Goal: Contribute content: Contribute content

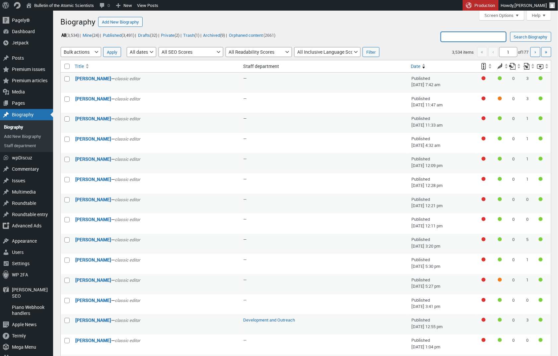
click at [476, 39] on input "Search Biography:" at bounding box center [473, 37] width 65 height 10
paste input "[PERSON_NAME]"
type input "[PERSON_NAME]"
click at [529, 37] on input "Search Biography" at bounding box center [530, 37] width 41 height 10
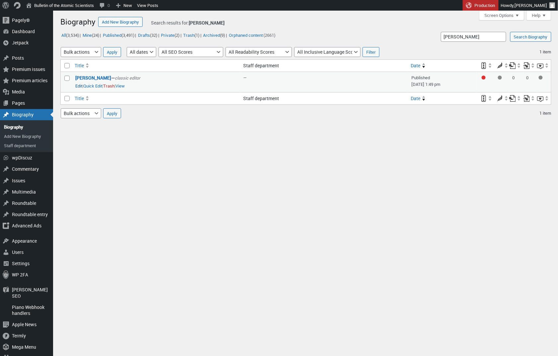
click at [79, 86] on link "Edit" at bounding box center [78, 86] width 7 height 7
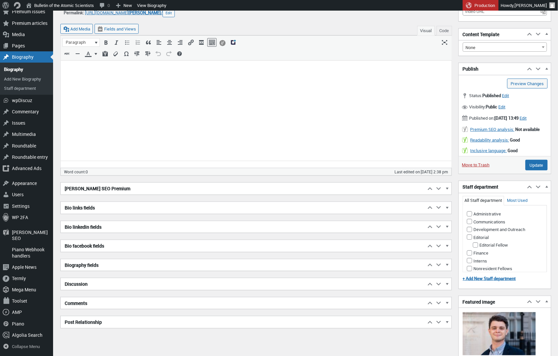
scroll to position [51, 0]
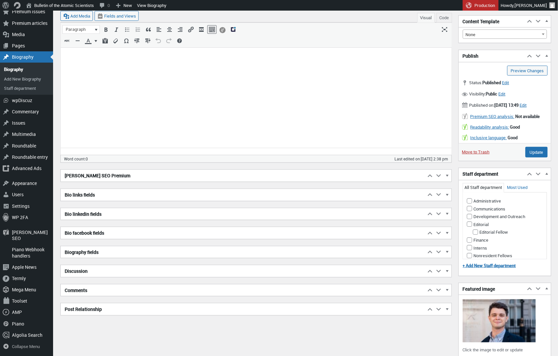
click at [94, 251] on div "[PERSON_NAME] SEO Premium Move up Move [PERSON_NAME] SEO Premium box up Move do…" at bounding box center [255, 242] width 391 height 146
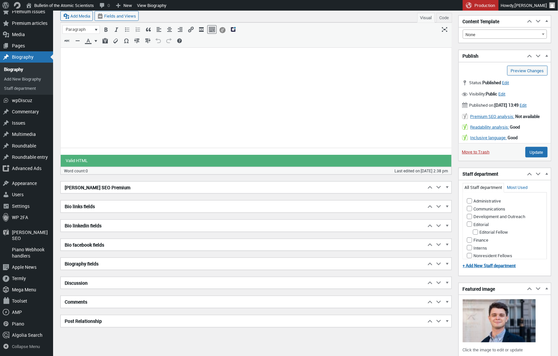
click at [115, 260] on h2 "Biography fields" at bounding box center [243, 264] width 365 height 12
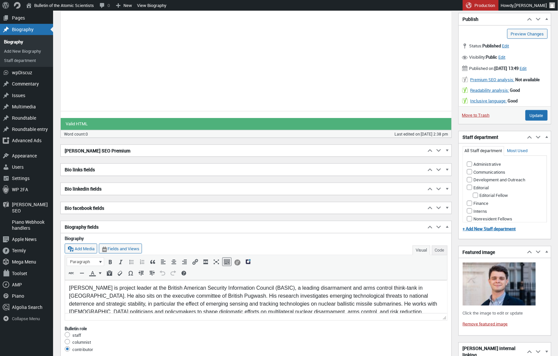
scroll to position [129, 0]
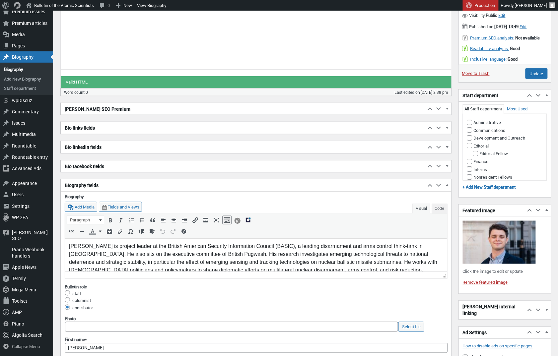
click at [181, 264] on p "Sebastian Brixey-Williams is project leader at the British American Security In…" at bounding box center [256, 258] width 374 height 32
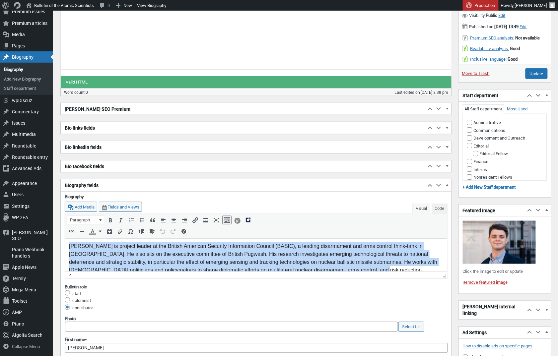
click at [181, 264] on p "Sebastian Brixey-Williams is project leader at the British American Security In…" at bounding box center [256, 258] width 374 height 32
paste body
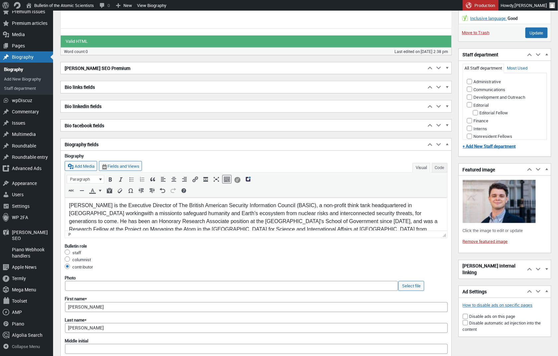
scroll to position [198, 0]
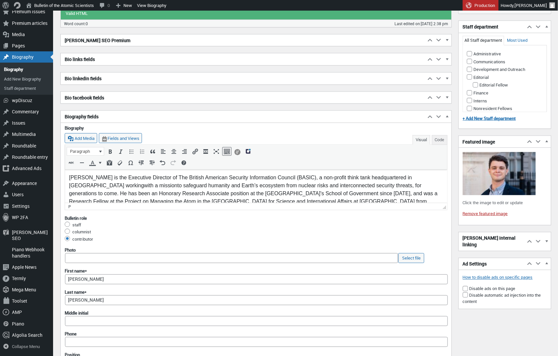
click at [505, 180] on img at bounding box center [499, 173] width 73 height 43
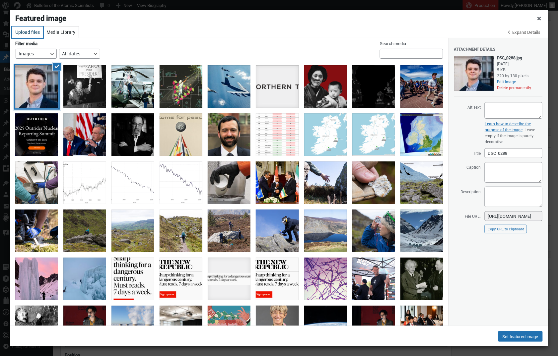
click at [28, 33] on button "Upload files" at bounding box center [27, 33] width 31 height 12
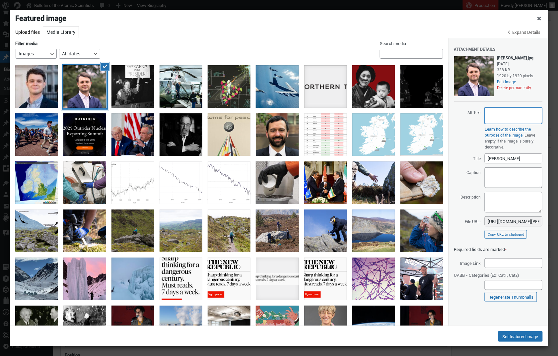
click at [507, 124] on textarea "Alt Text" at bounding box center [514, 115] width 58 height 17
paste textarea "[PERSON_NAME]"
type textarea "[PERSON_NAME]"
click at [521, 339] on button "Set featured image" at bounding box center [520, 336] width 44 height 11
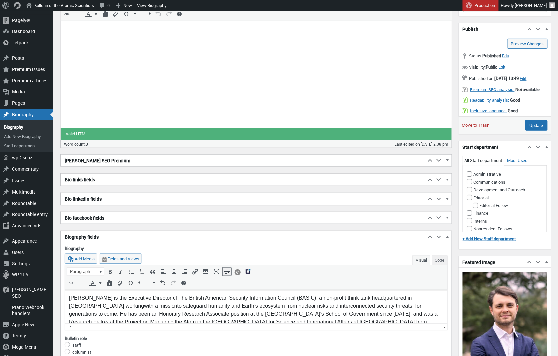
scroll to position [33, 0]
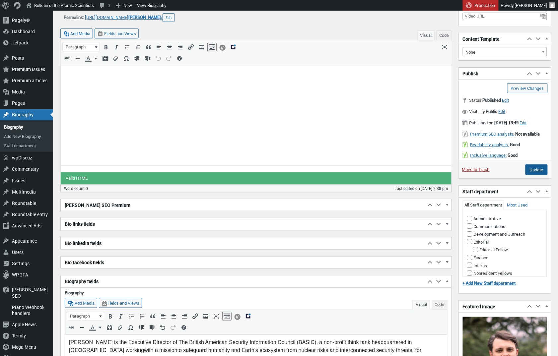
click at [542, 175] on input "Update" at bounding box center [536, 169] width 22 height 11
